Goal: Transaction & Acquisition: Purchase product/service

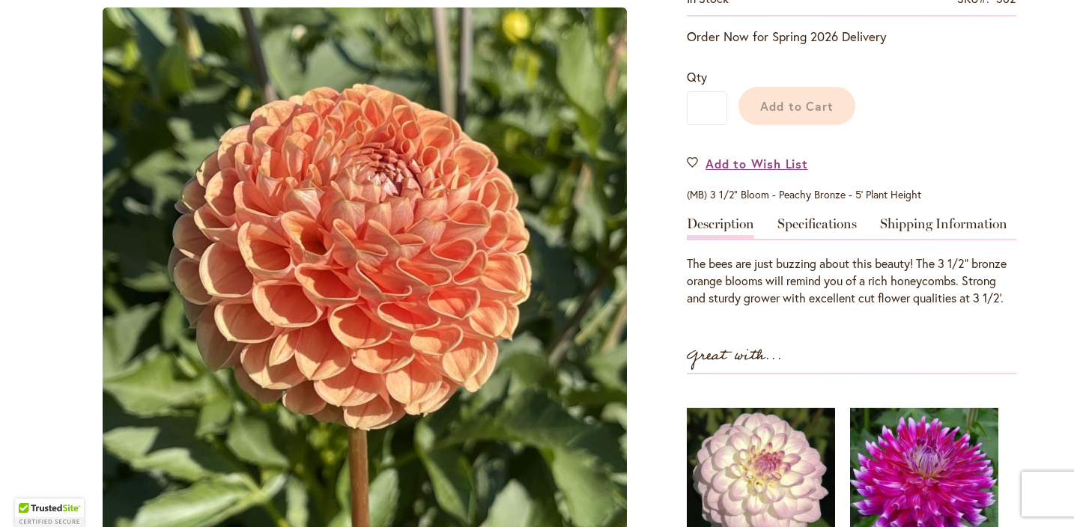
scroll to position [340, 0]
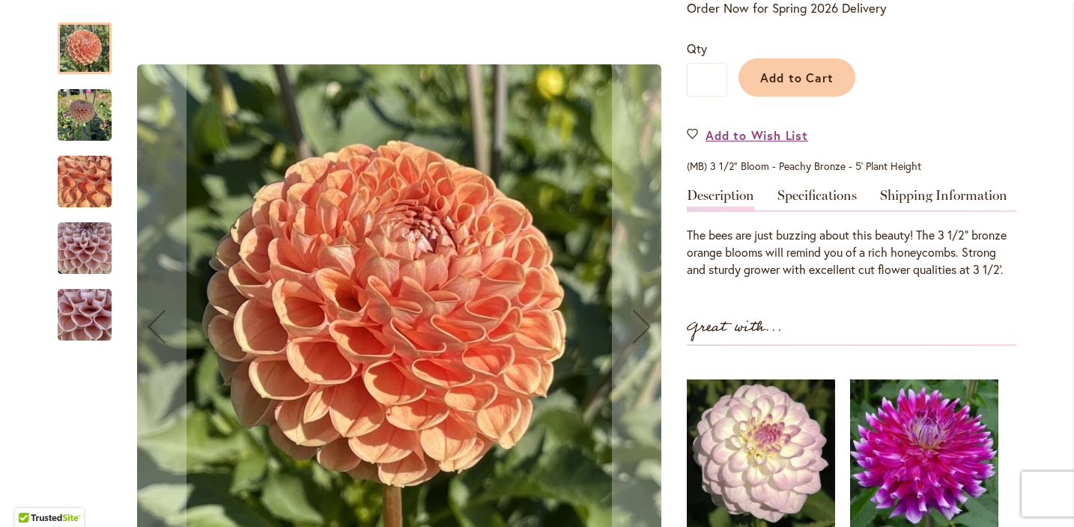
type input "**********"
click at [85, 319] on img "BEE HIVE" at bounding box center [85, 315] width 108 height 81
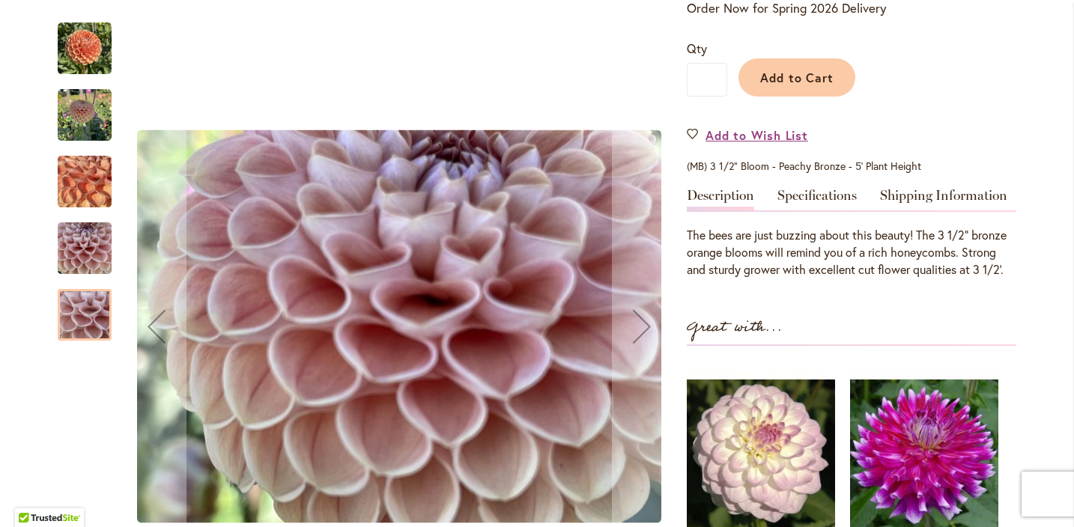
click at [88, 261] on img "BEE HIVE" at bounding box center [85, 249] width 54 height 72
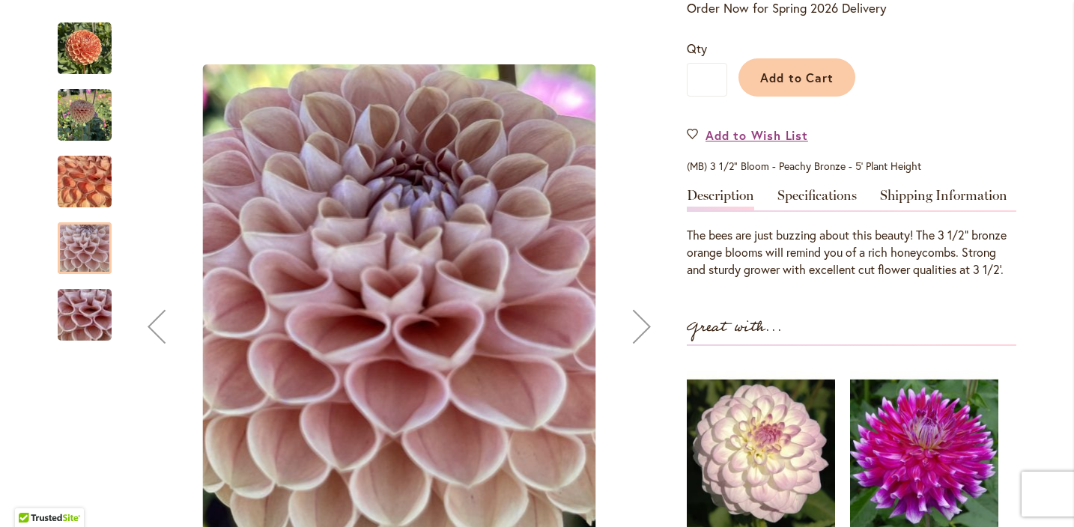
click at [99, 180] on img "BEE HIVE" at bounding box center [85, 182] width 108 height 81
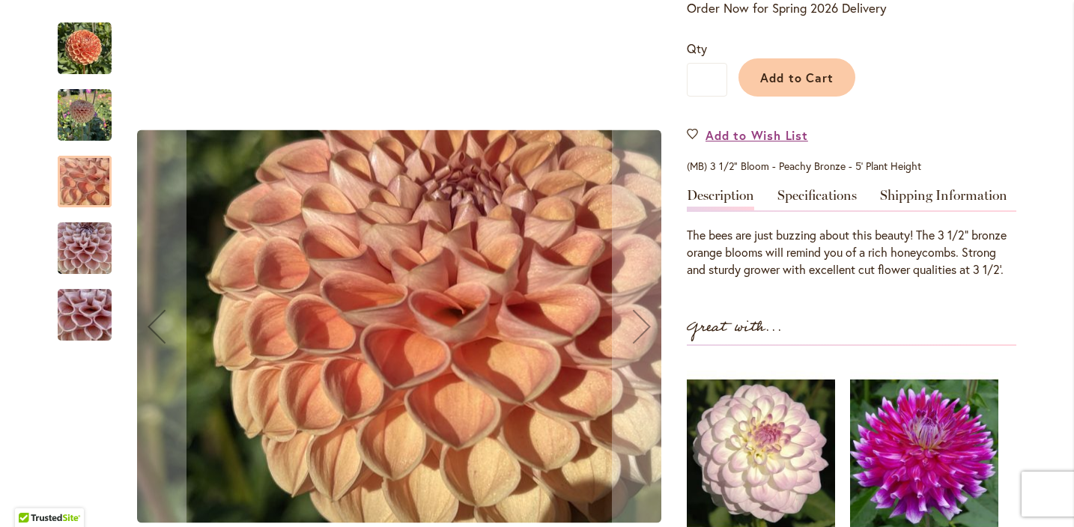
click at [88, 118] on img "BEE HIVE" at bounding box center [85, 115] width 54 height 54
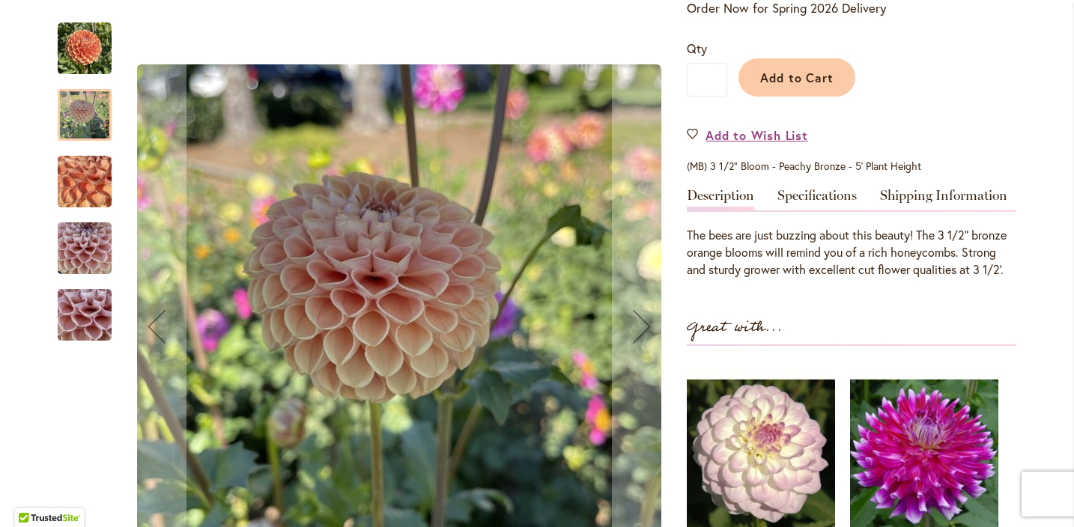
click at [92, 60] on img "BEE HIVE" at bounding box center [85, 49] width 54 height 54
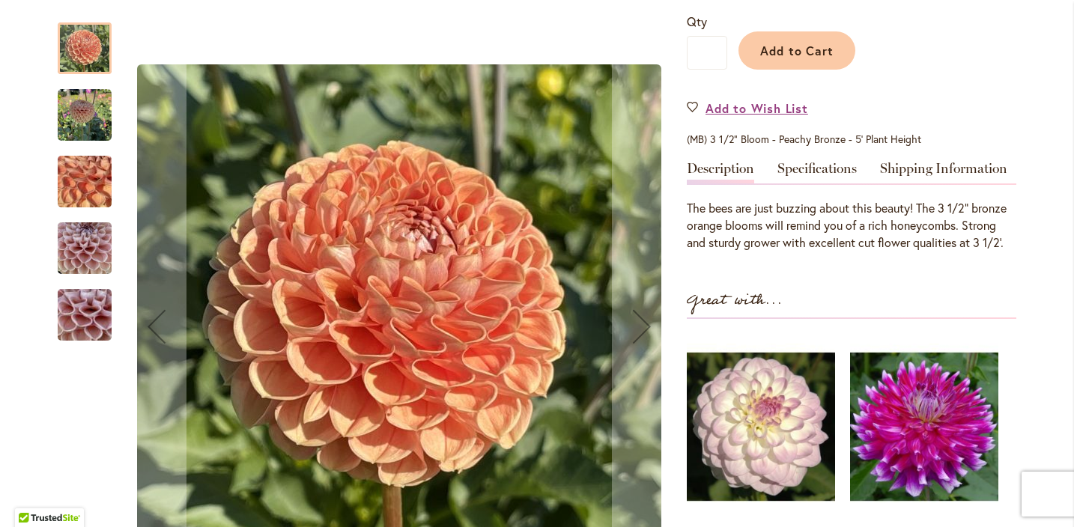
scroll to position [365, 0]
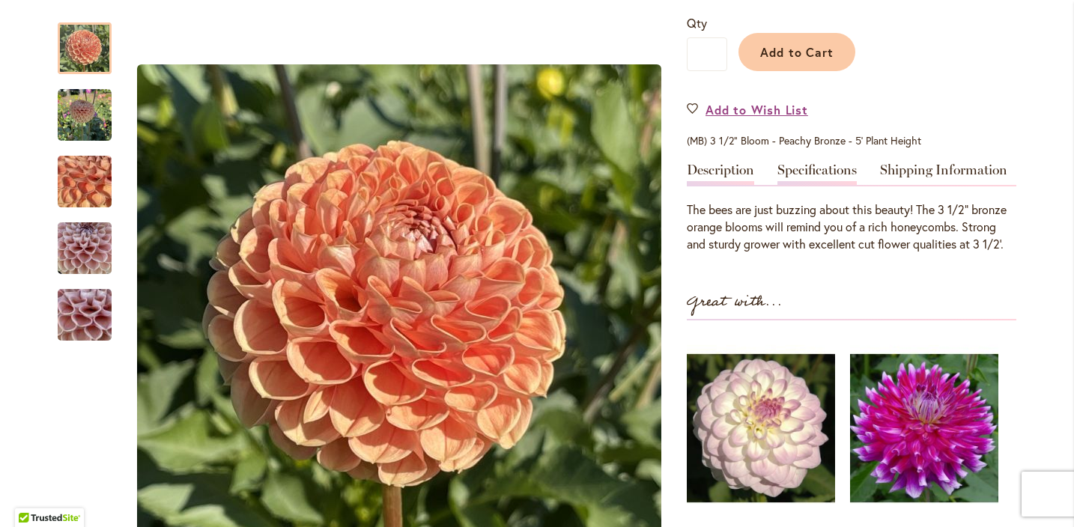
click at [828, 174] on link "Specifications" at bounding box center [816, 174] width 79 height 22
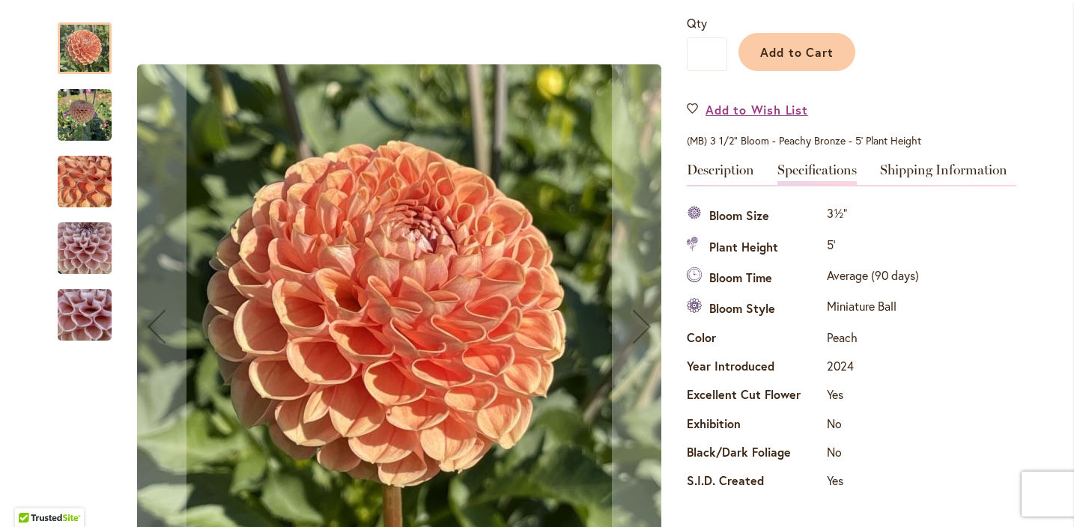
click at [87, 119] on img "BEE HIVE" at bounding box center [85, 115] width 54 height 54
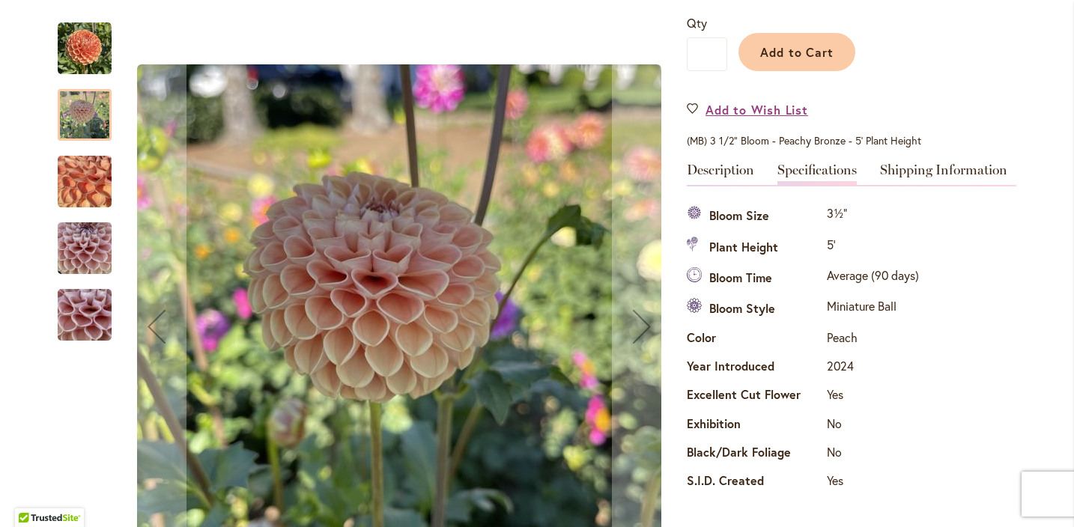
click at [86, 169] on img "BEE HIVE" at bounding box center [85, 182] width 108 height 81
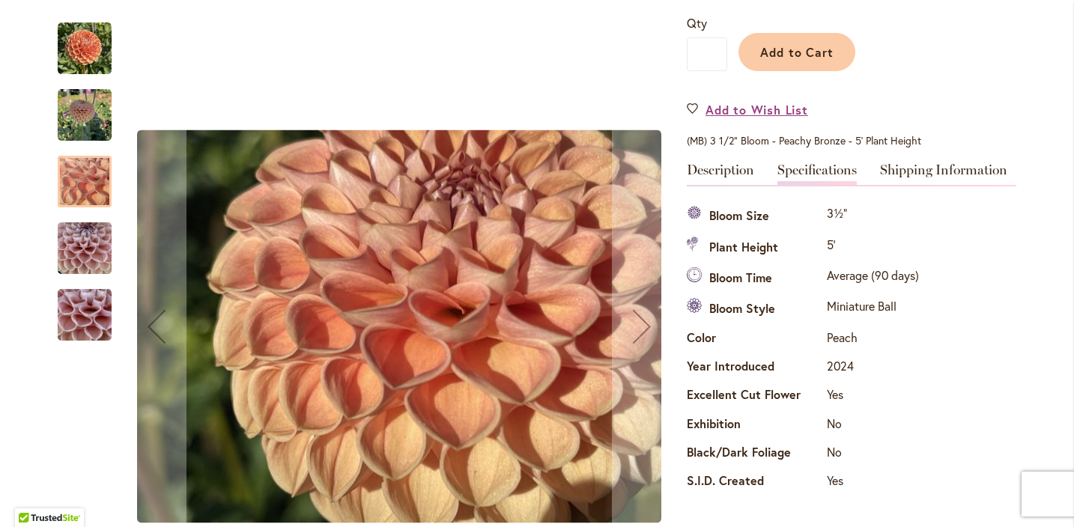
click at [87, 242] on img "BEE HIVE" at bounding box center [85, 249] width 54 height 72
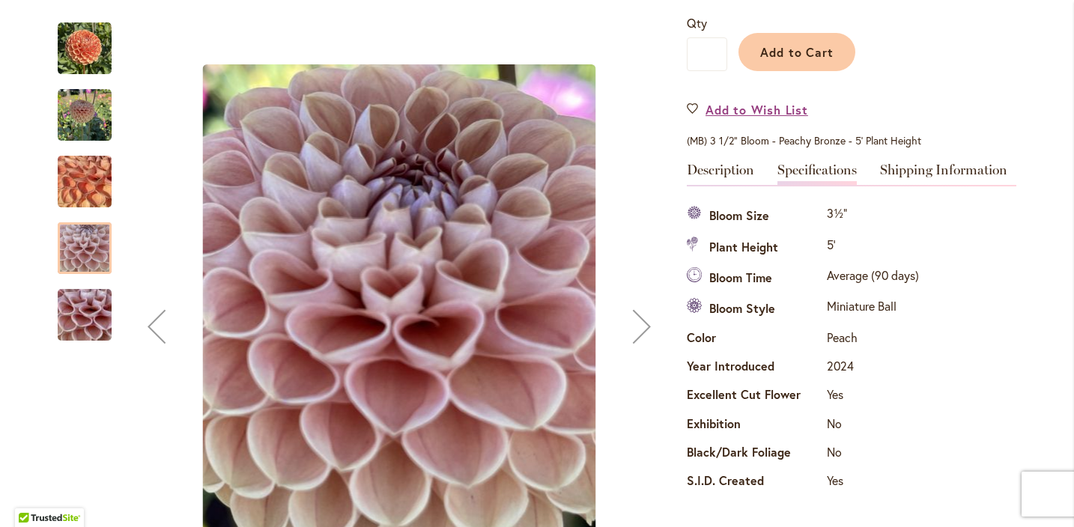
click at [89, 304] on img "BEE HIVE" at bounding box center [85, 315] width 108 height 81
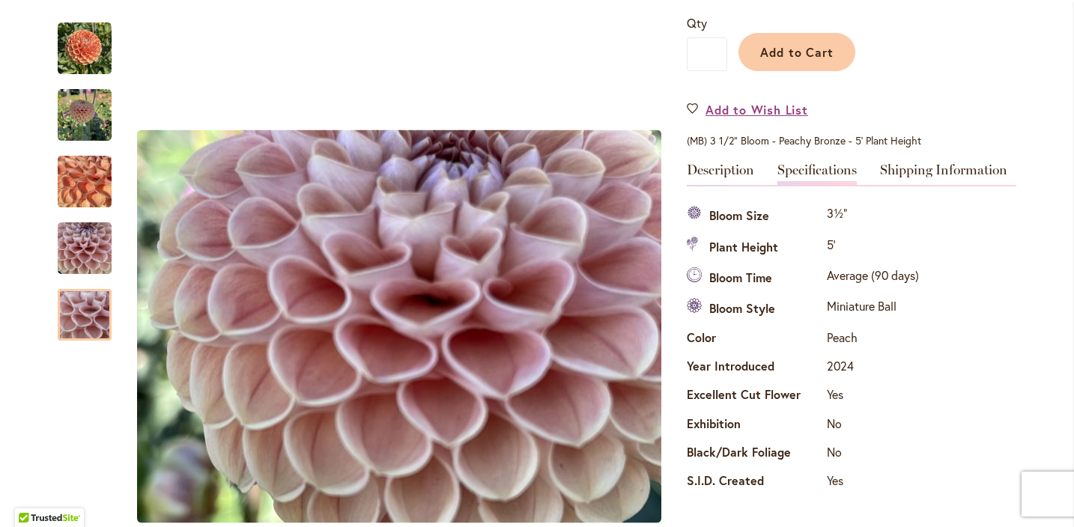
click at [978, 278] on div "Specifications Bloom Size 3½" Plant Height 5' Bloom Time Average (90 days) Bloo…" at bounding box center [852, 349] width 330 height 296
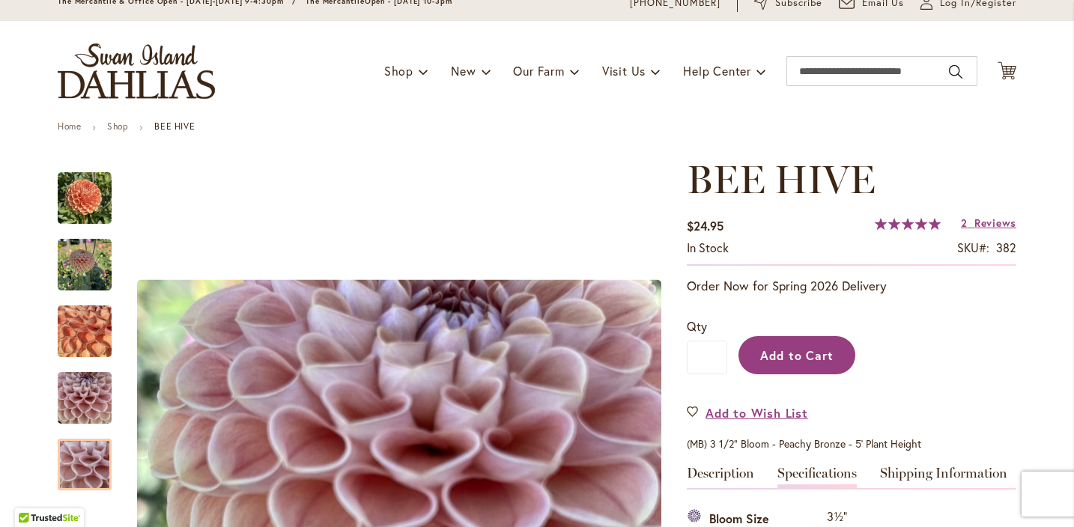
scroll to position [80, 0]
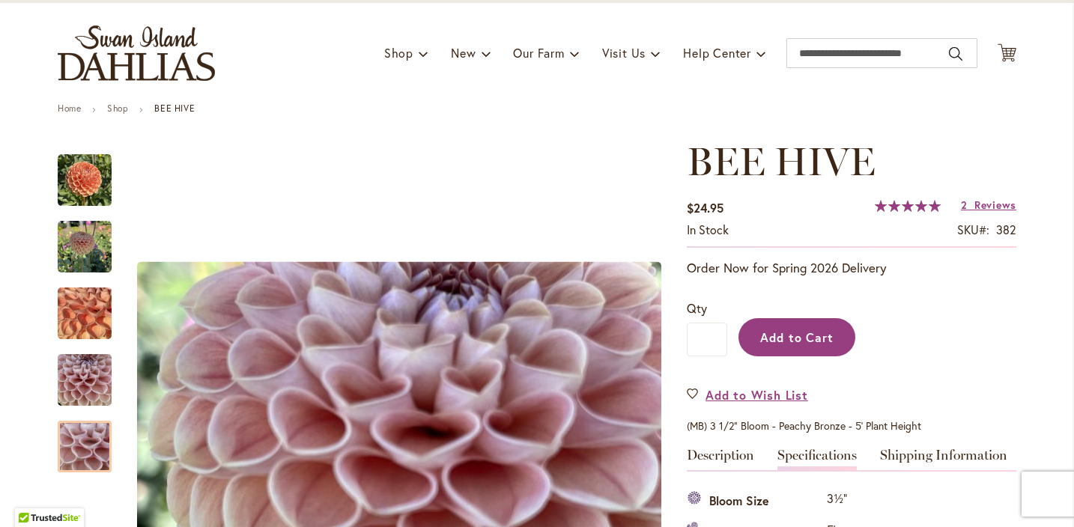
click at [811, 339] on span "Add to Cart" at bounding box center [797, 338] width 74 height 16
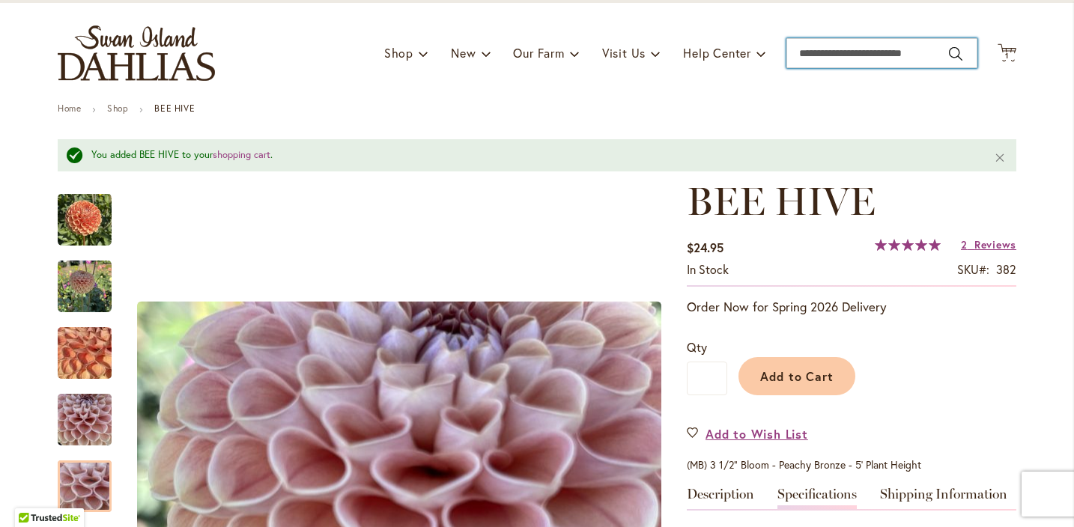
click at [839, 52] on input "Search" at bounding box center [881, 53] width 191 height 30
type input "***"
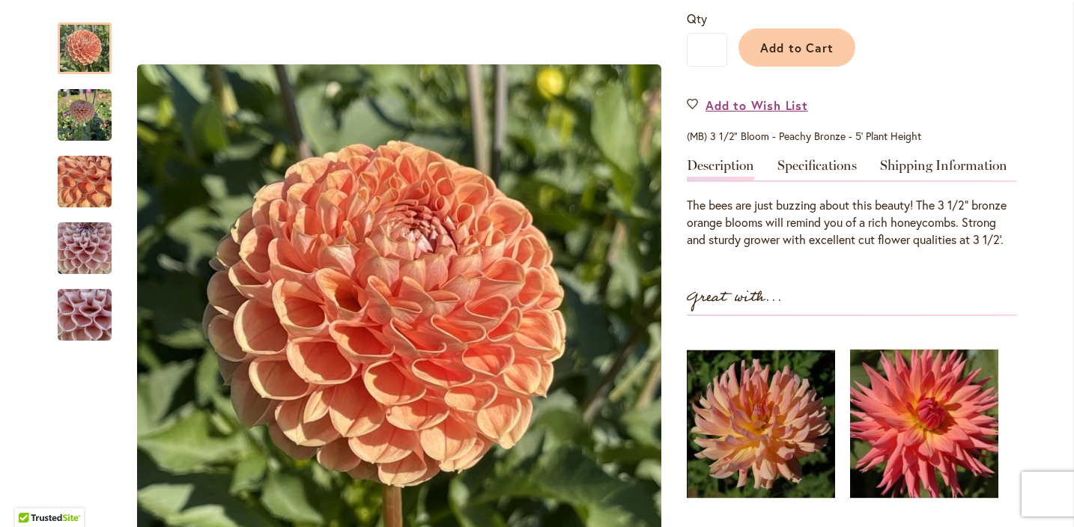
scroll to position [368, 0]
